Goal: Transaction & Acquisition: Purchase product/service

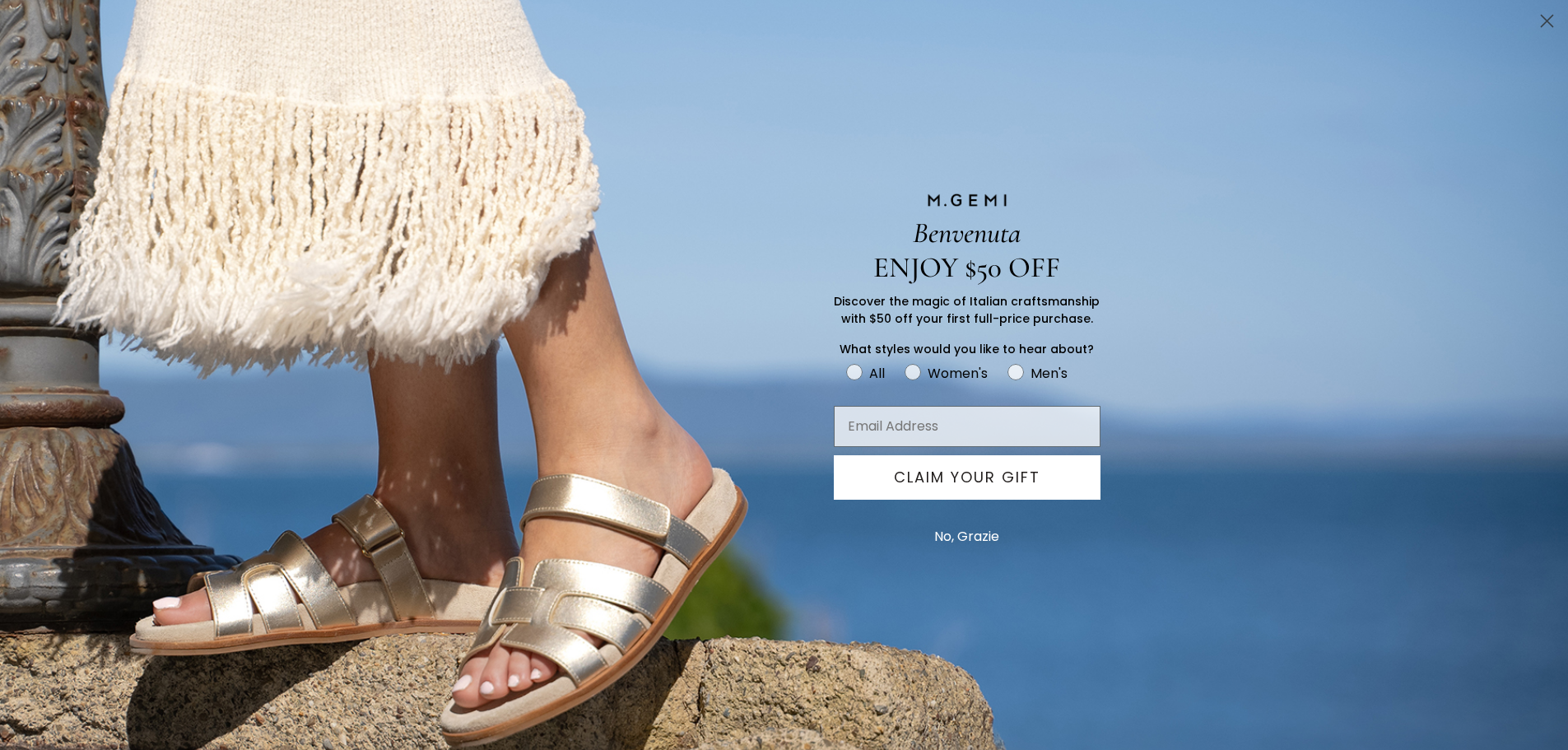
click at [986, 535] on button "No, Grazie" at bounding box center [967, 537] width 81 height 41
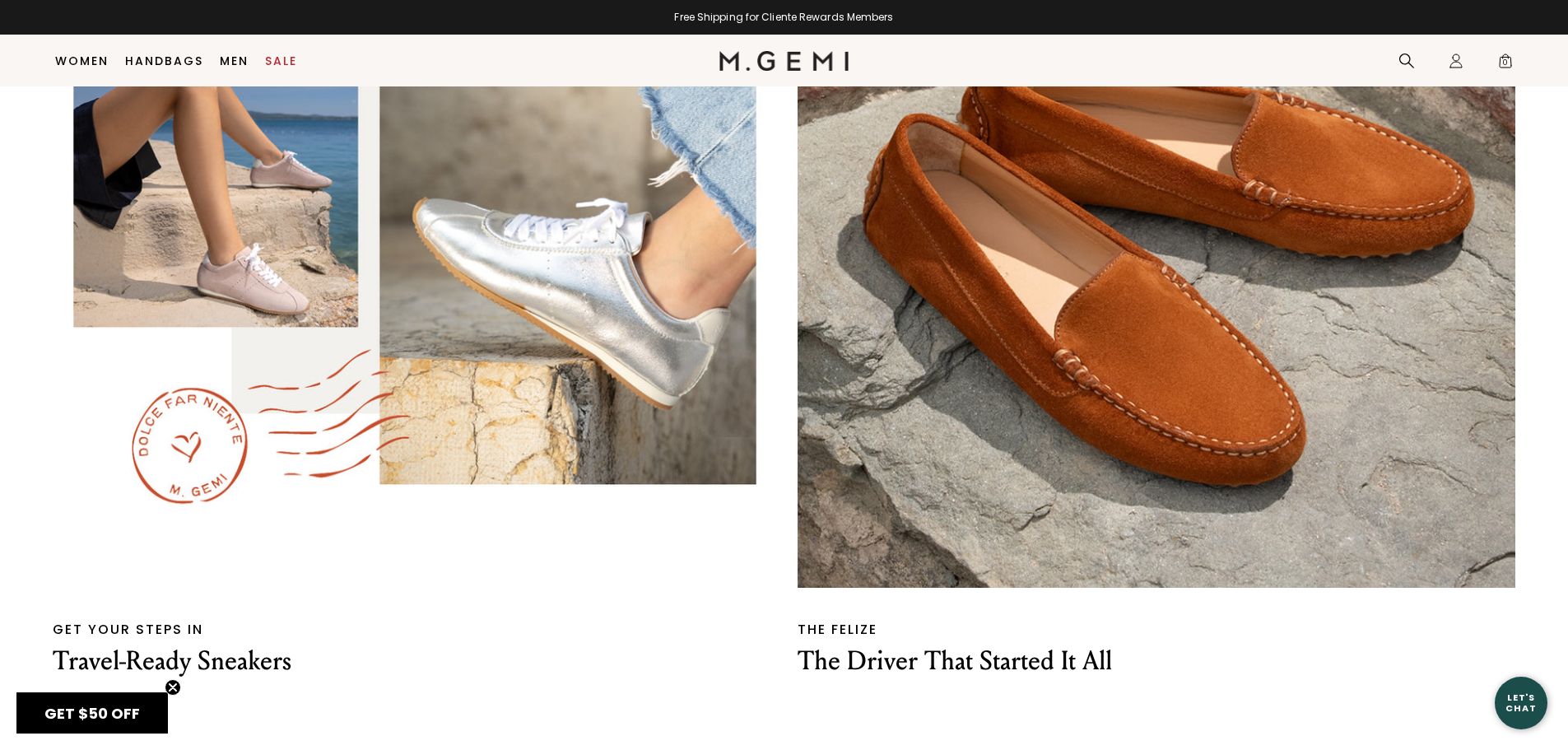
scroll to position [3754, 0]
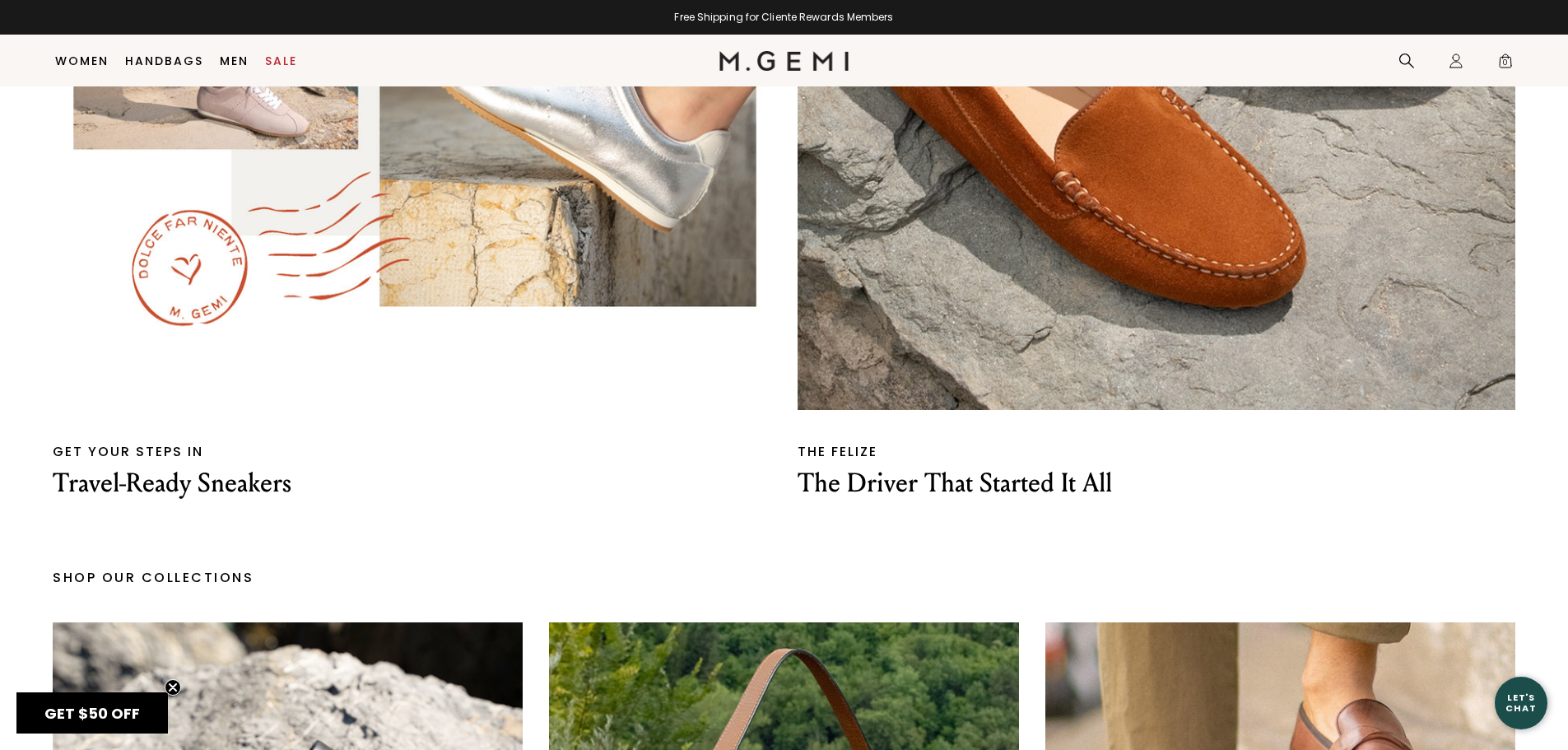
click at [948, 500] on p "The Driver That Started It All" at bounding box center [1157, 483] width 719 height 34
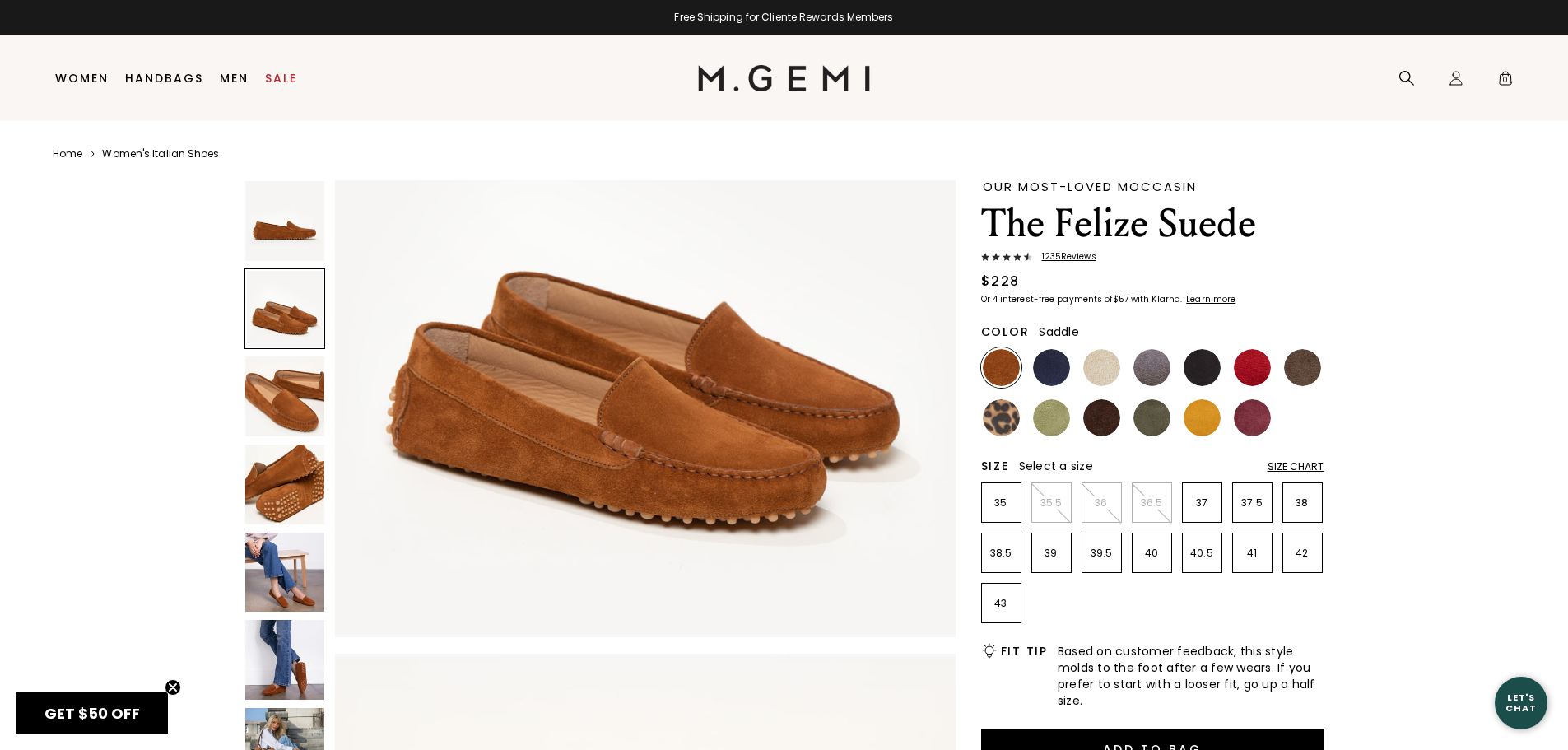
scroll to position [824, 0]
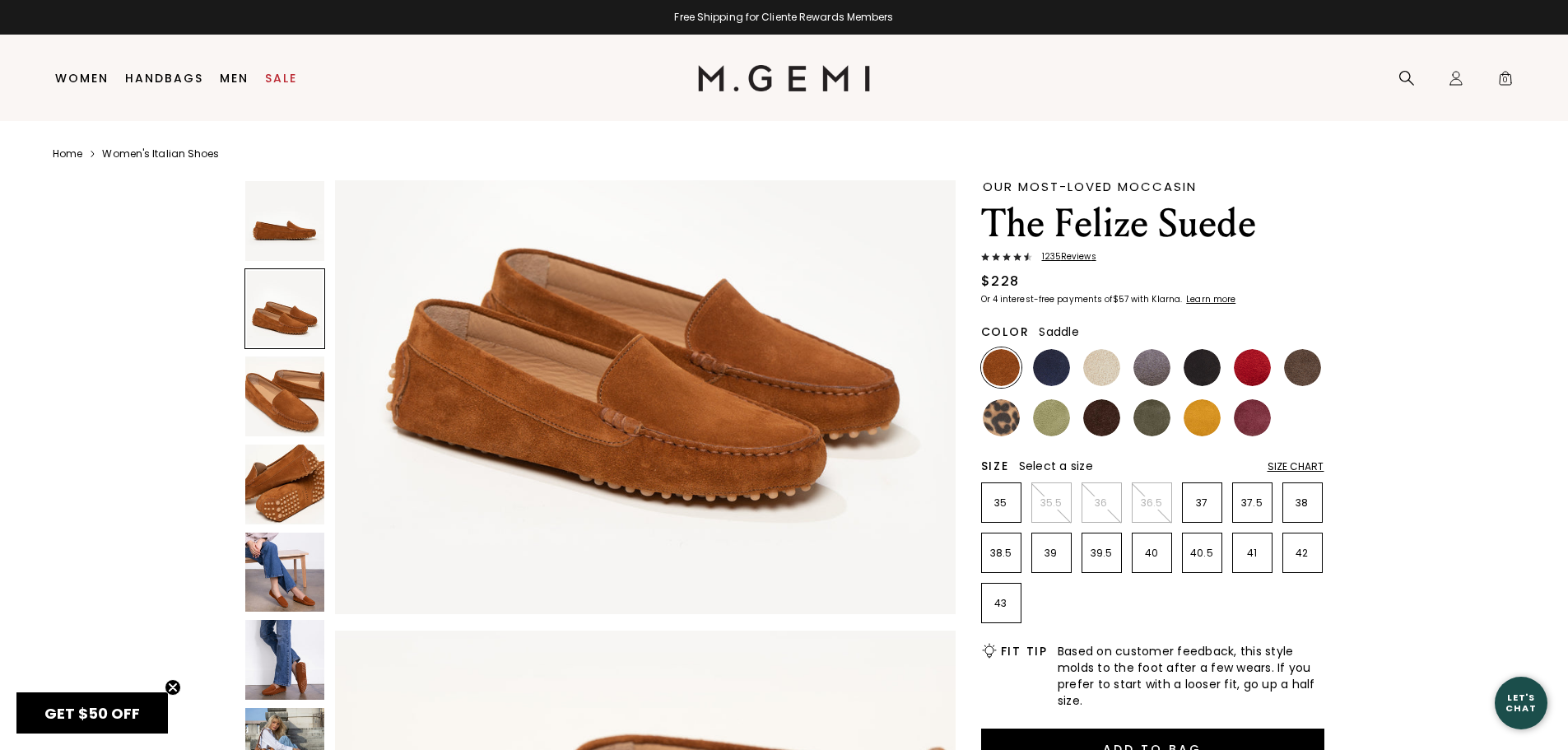
click at [286, 585] on img at bounding box center [285, 572] width 80 height 80
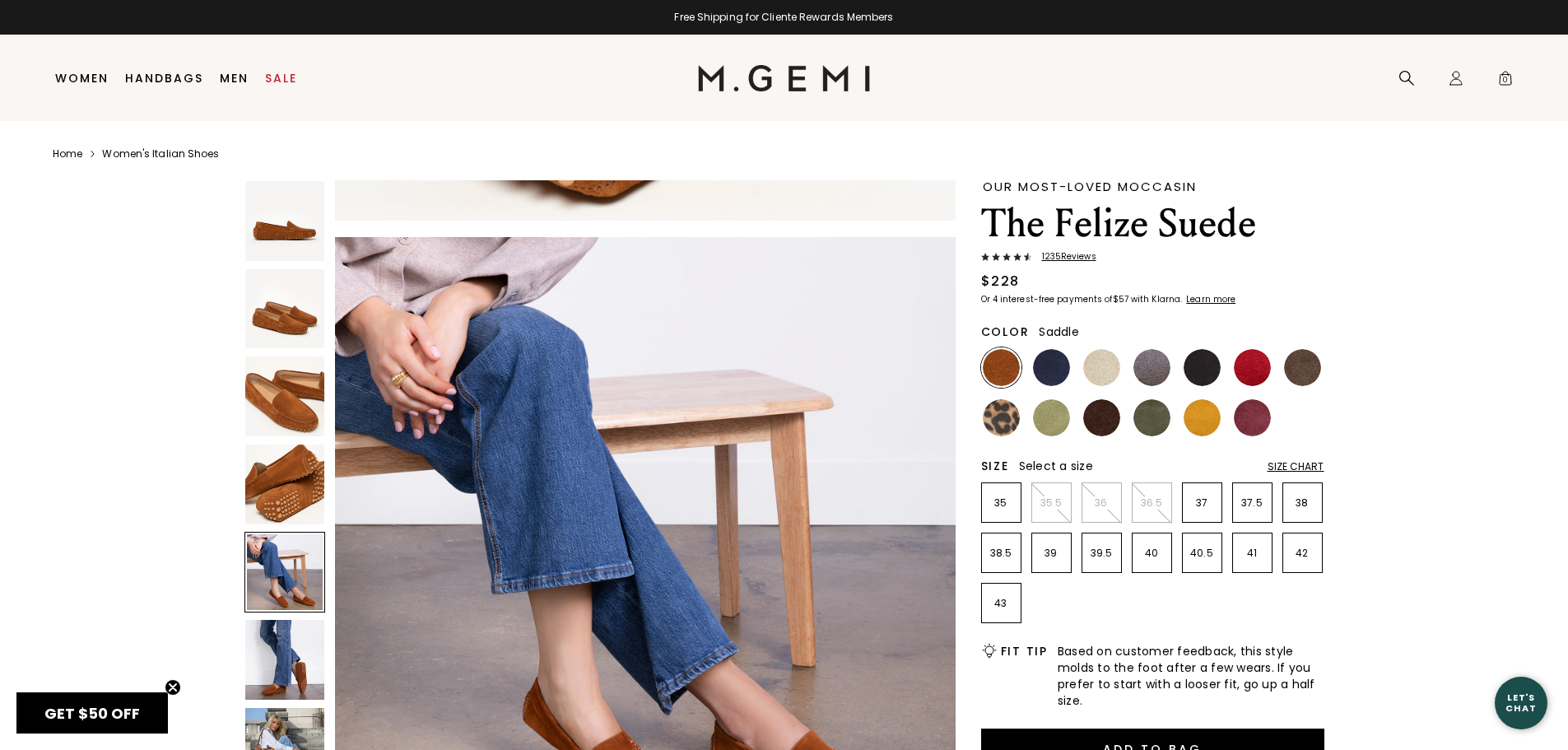
scroll to position [2499, 0]
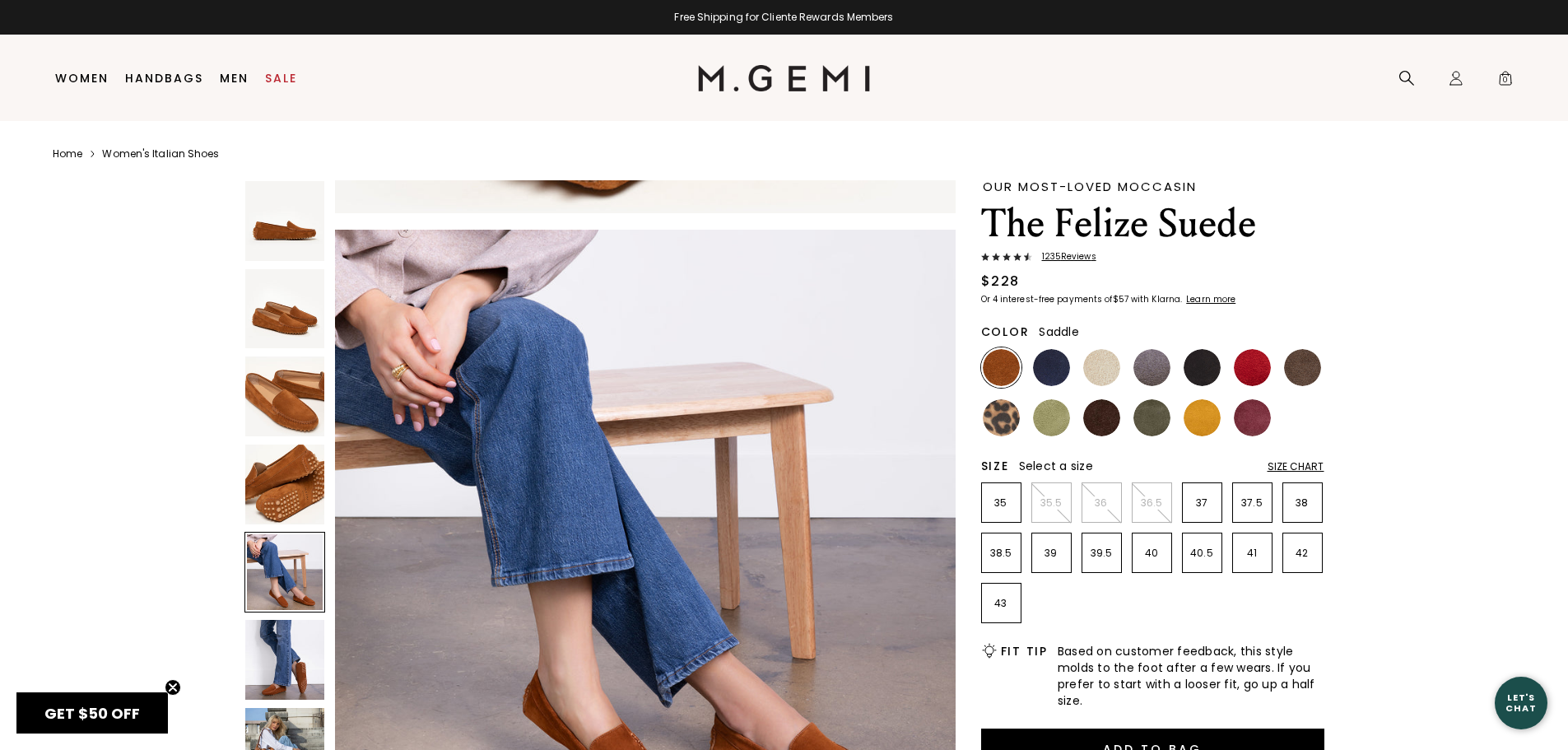
click at [303, 661] on img at bounding box center [285, 660] width 80 height 80
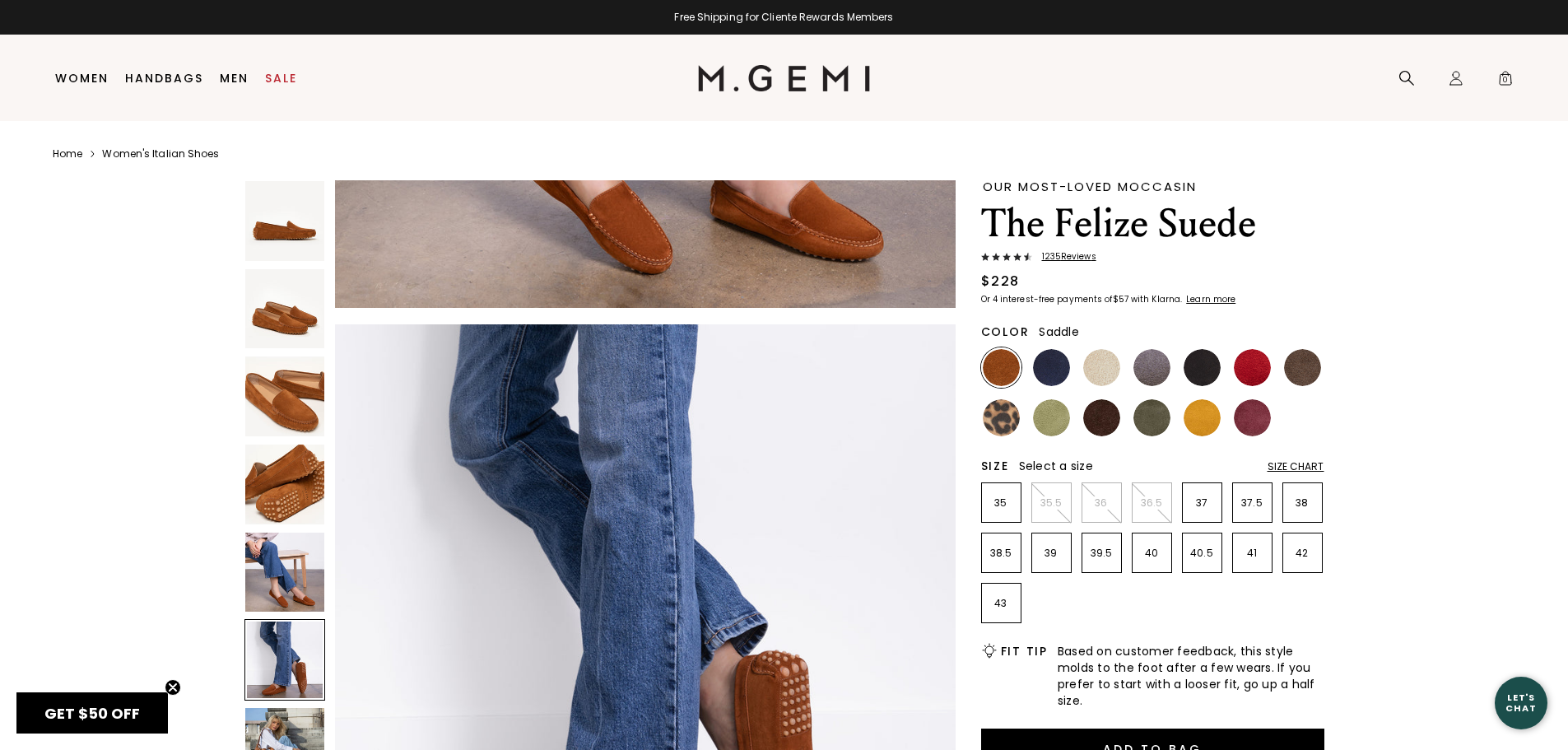
scroll to position [3123, 0]
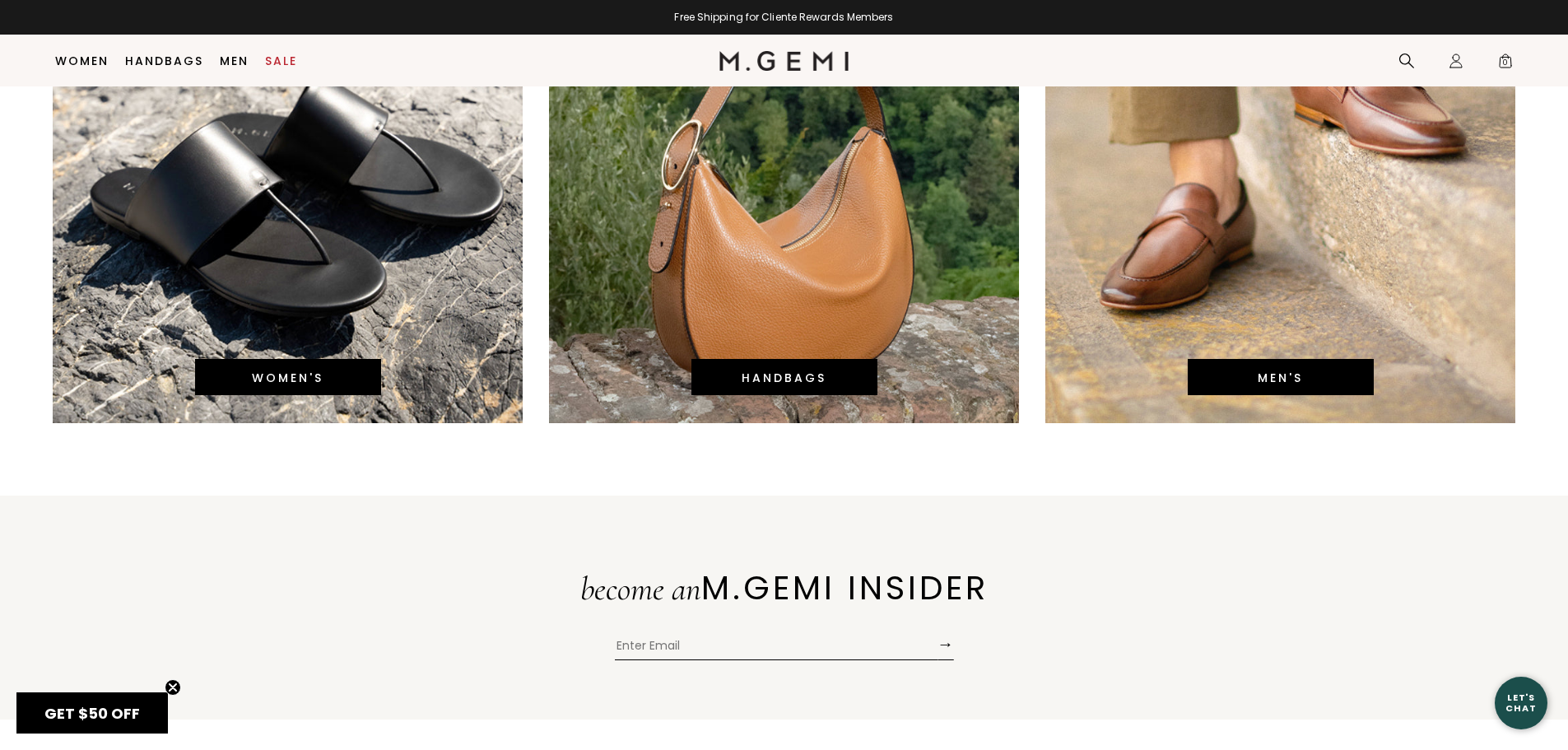
scroll to position [4295, 0]
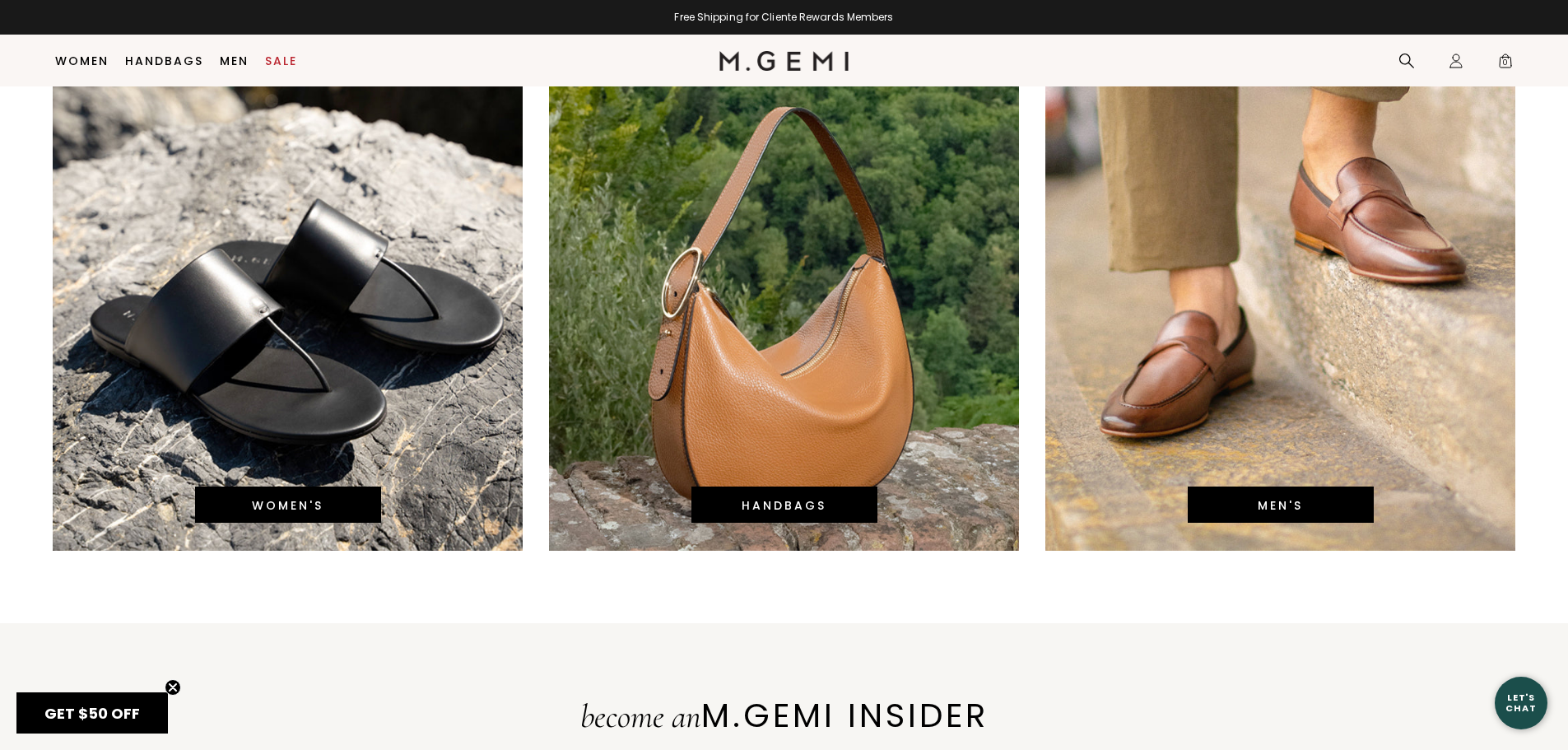
click at [795, 503] on link "HANDBAGS" at bounding box center [784, 506] width 85 height 16
